Goal: Information Seeking & Learning: Check status

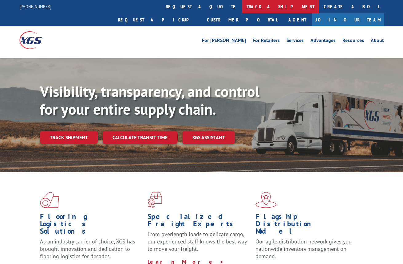
click at [242, 6] on link "track a shipment" at bounding box center [280, 6] width 77 height 13
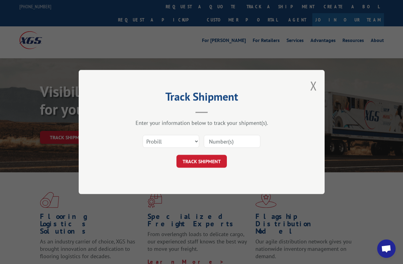
paste input "17233465"
type input "17233465"
click at [209, 160] on button "TRACK SHIPMENT" at bounding box center [201, 161] width 50 height 13
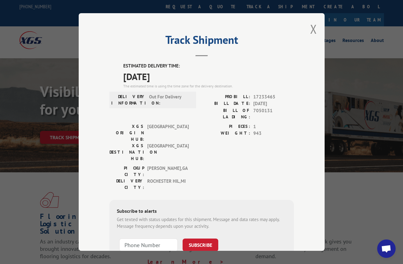
click at [278, 41] on h2 "Track Shipment" at bounding box center [201, 42] width 184 height 12
click at [310, 25] on button "Close modal" at bounding box center [313, 29] width 7 height 16
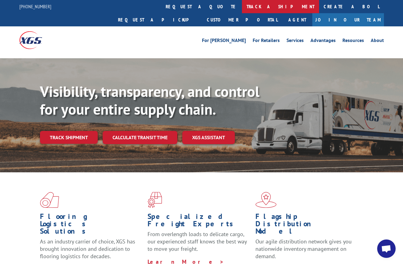
click at [242, 6] on link "track a shipment" at bounding box center [280, 6] width 77 height 13
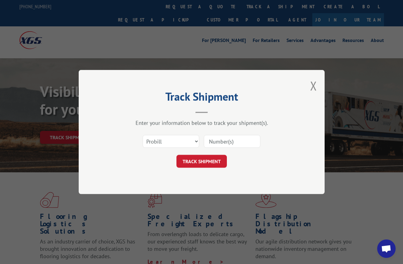
paste input "17233465"
type input "17233465"
click at [206, 162] on button "TRACK SHIPMENT" at bounding box center [201, 161] width 50 height 13
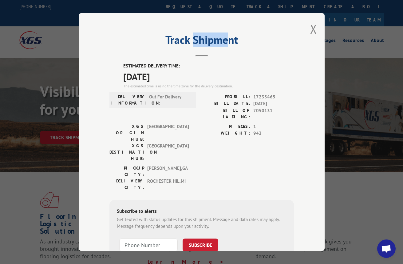
drag, startPoint x: 192, startPoint y: 19, endPoint x: 228, endPoint y: 25, distance: 36.7
click at [226, 28] on div "Track Shipment ESTIMATED DELIVERY TIME: [DATE] The estimated time is using the …" at bounding box center [202, 132] width 246 height 238
click at [123, 29] on div "Track Shipment ESTIMATED DELIVERY TIME: [DATE] The estimated time is using the …" at bounding box center [202, 132] width 246 height 238
click at [311, 25] on button "Close modal" at bounding box center [313, 29] width 7 height 16
